Goal: Find specific page/section: Find specific page/section

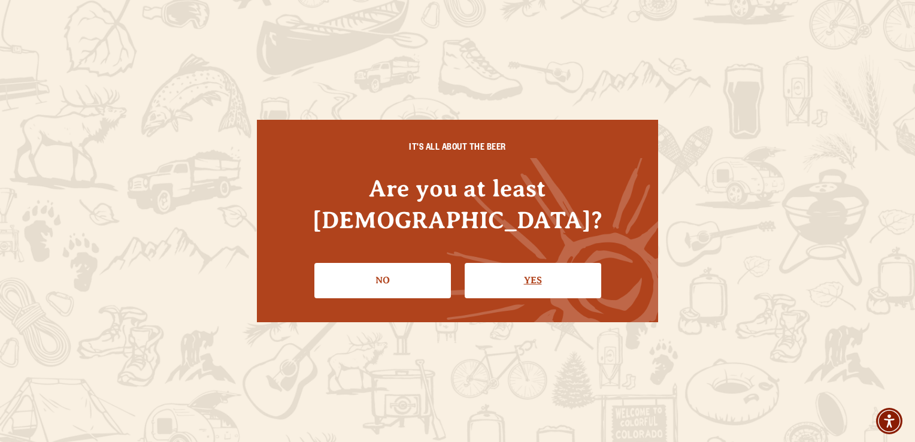
click at [503, 263] on link "Yes" at bounding box center [533, 280] width 137 height 35
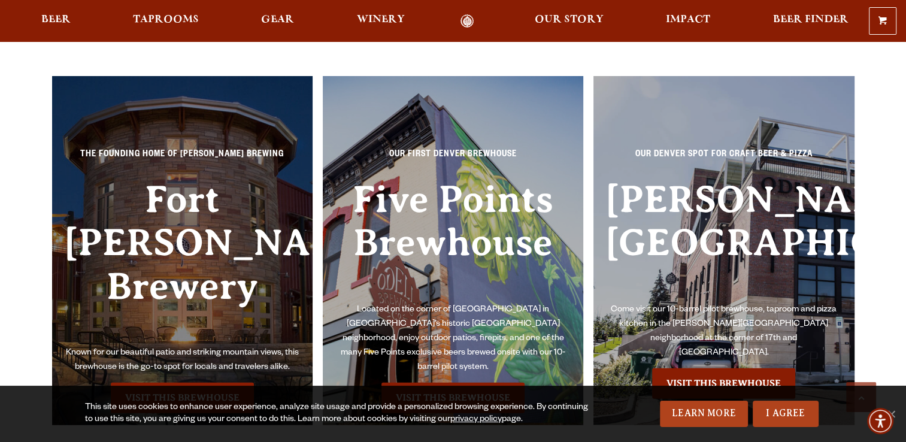
scroll to position [2649, 0]
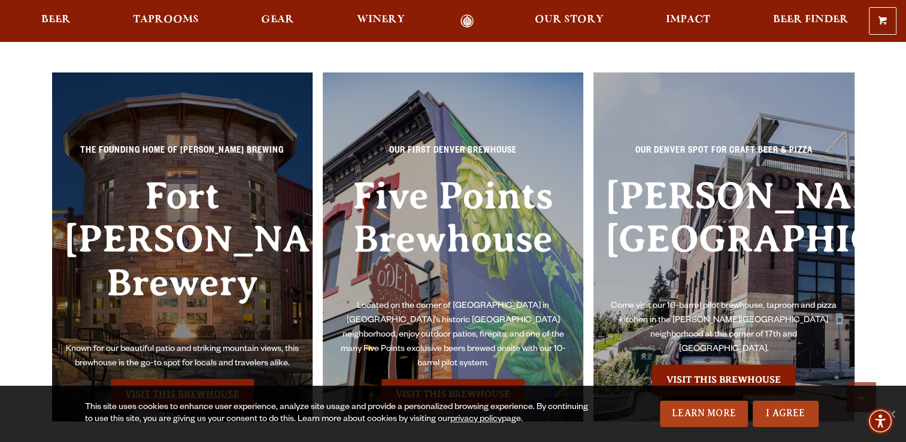
click at [204, 379] on link "Visit this Brewhouse" at bounding box center [182, 394] width 143 height 30
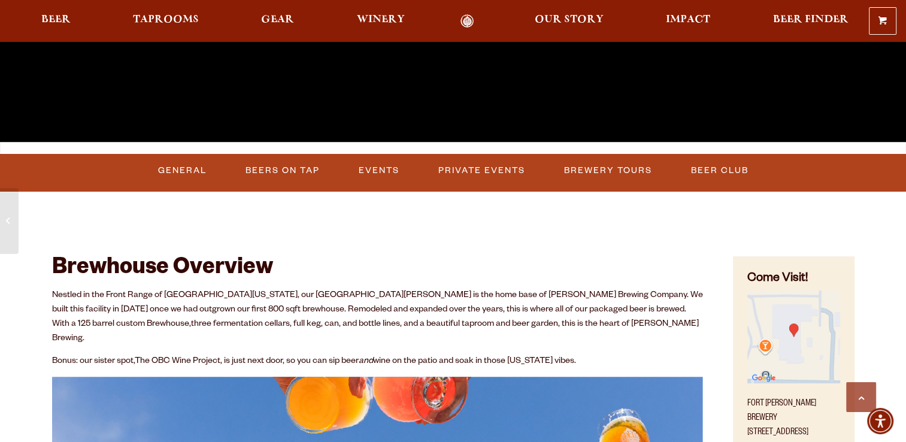
scroll to position [367, 0]
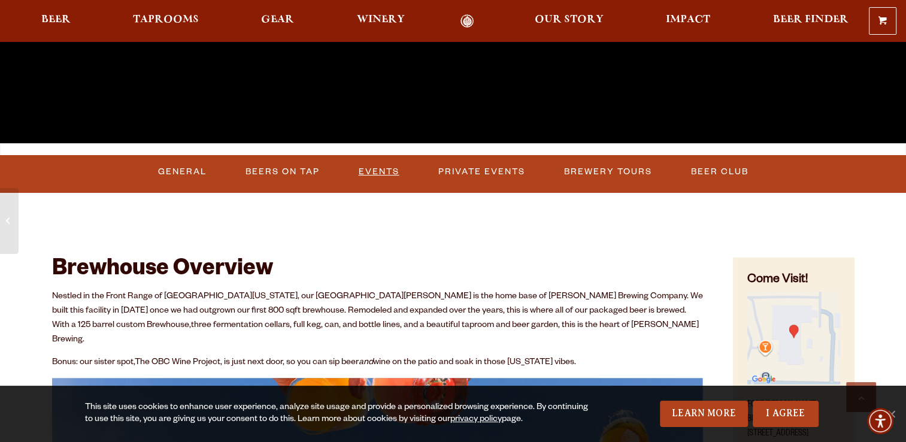
click at [386, 170] on link "Events" at bounding box center [379, 172] width 50 height 28
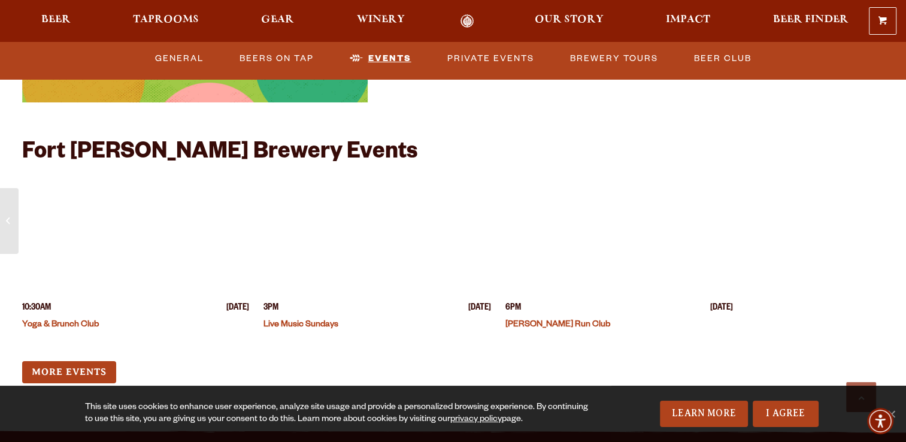
scroll to position [4559, 0]
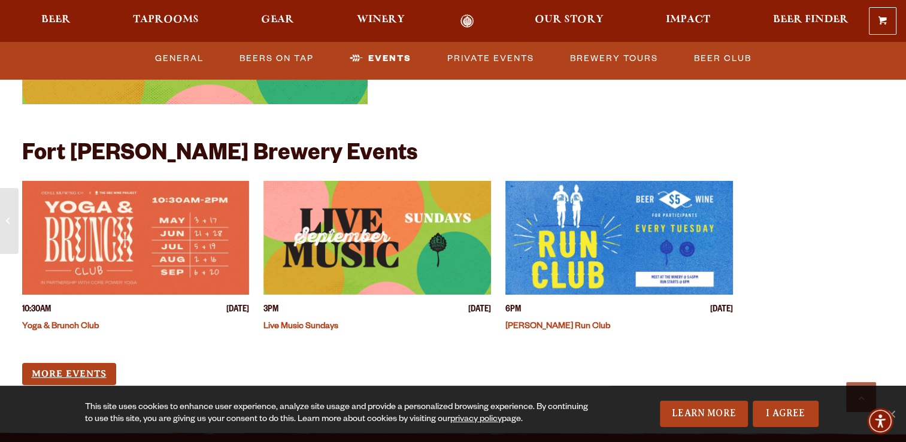
click at [86, 363] on link "More Events" at bounding box center [69, 374] width 94 height 22
